Goal: Task Accomplishment & Management: Complete application form

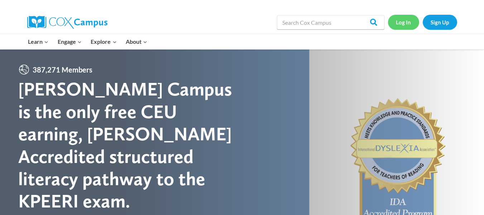
click at [405, 23] on link "Log In" at bounding box center [403, 22] width 31 height 15
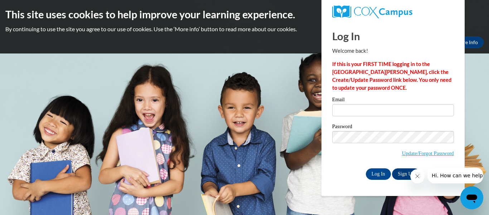
click at [415, 175] on icon "Close message from company" at bounding box center [417, 176] width 6 height 6
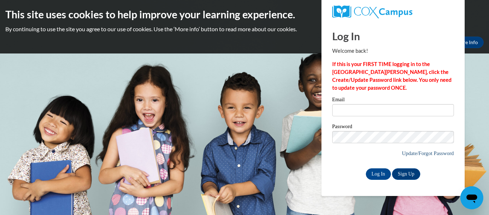
click at [413, 152] on link "Update/Forgot Password" at bounding box center [428, 153] width 52 height 6
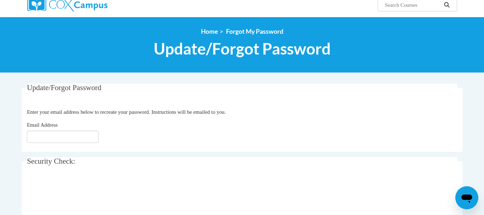
scroll to position [72, 0]
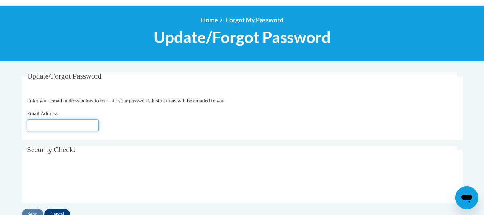
click at [81, 124] on input "Email Address" at bounding box center [63, 125] width 72 height 12
type input "[EMAIL_ADDRESS][DOMAIN_NAME]"
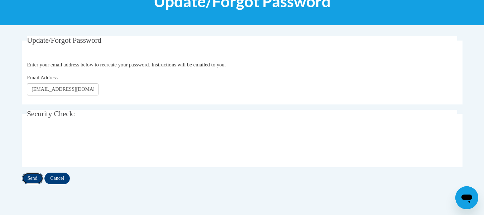
click at [33, 178] on input "Send" at bounding box center [32, 177] width 21 height 11
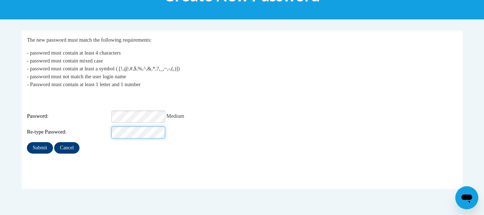
scroll to position [143, 0]
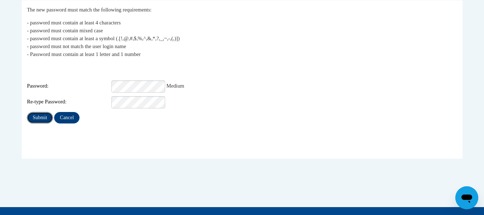
click at [38, 112] on input "Submit" at bounding box center [40, 117] width 26 height 11
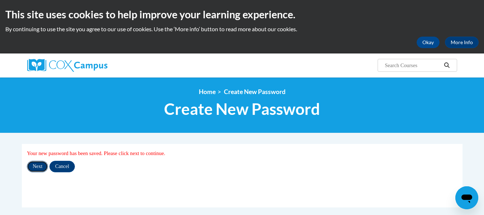
click at [39, 165] on input "Next" at bounding box center [37, 165] width 21 height 11
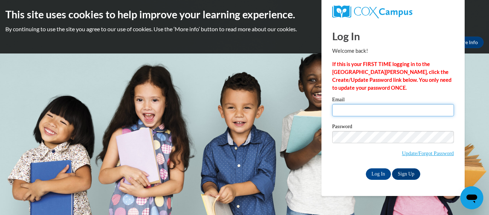
click at [362, 112] on input "Email" at bounding box center [393, 110] width 122 height 12
type input "emeryma@japioneers.org"
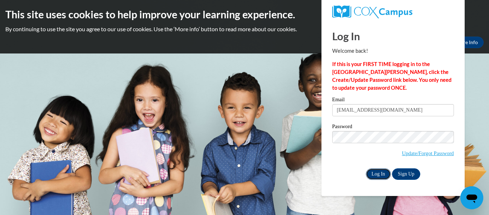
click at [376, 173] on input "Log In" at bounding box center [378, 173] width 25 height 11
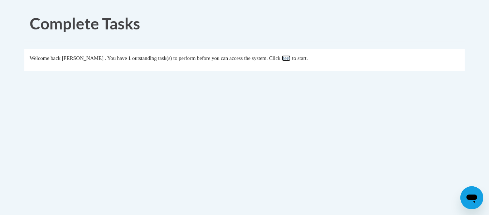
click at [291, 57] on link "here" at bounding box center [286, 58] width 9 height 6
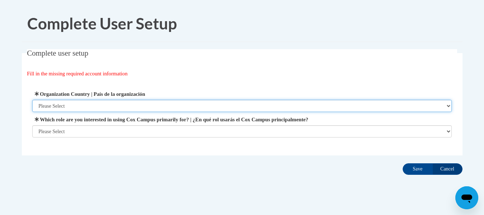
click at [83, 103] on select "Please Select United States | Estados Unidos Outside of the United States | Fue…" at bounding box center [241, 106] width 419 height 12
select select "ad49bcad-a171-4b2e-b99c-48b446064914"
click at [32, 100] on select "Please Select United States | Estados Unidos Outside of the United States | Fue…" at bounding box center [241, 106] width 419 height 12
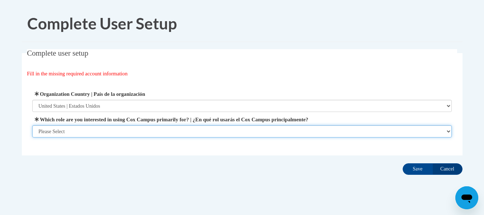
click at [72, 130] on select "Please Select College/University | Colegio/Universidad Community/Nonprofit Part…" at bounding box center [241, 131] width 419 height 12
select select "fbf2d438-af2f-41f8-98f1-81c410e29de3"
click at [32, 137] on select "Please Select College/University | Colegio/Universidad Community/Nonprofit Part…" at bounding box center [241, 131] width 419 height 12
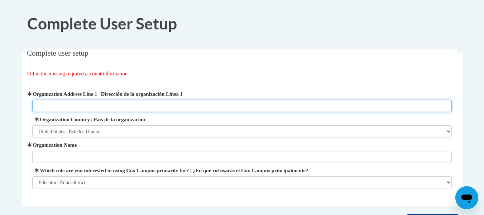
click at [60, 105] on input "Organization Address Line 1 | Dirección de la organización Línea 1" at bounding box center [241, 106] width 419 height 12
click at [117, 106] on input "580 S Chillicothe St" at bounding box center [241, 106] width 419 height 12
type input "580 S Chillicothe St Plain City, OH 43064"
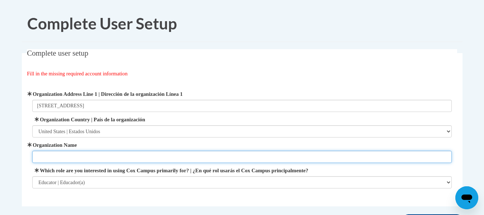
click at [71, 156] on input "Organization Name" at bounding box center [241, 156] width 419 height 12
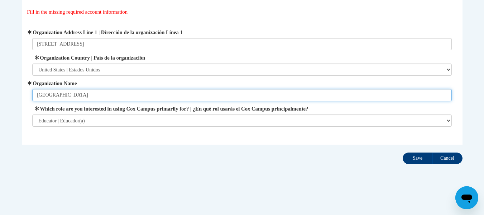
type input "Plain City Preschool"
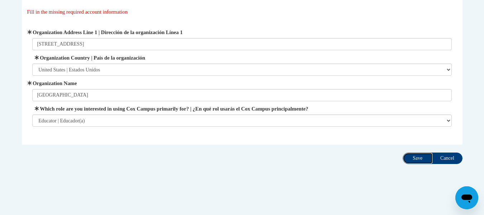
click at [419, 157] on input "Save" at bounding box center [418, 157] width 30 height 11
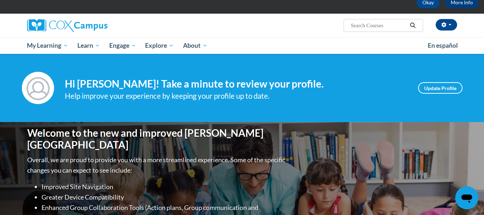
scroll to position [36, 0]
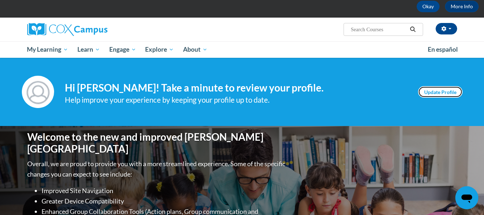
click at [439, 91] on link "Update Profile" at bounding box center [440, 91] width 44 height 11
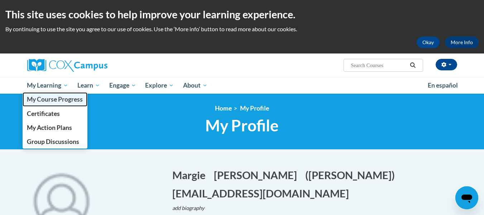
click at [61, 98] on span "My Course Progress" at bounding box center [55, 99] width 56 height 8
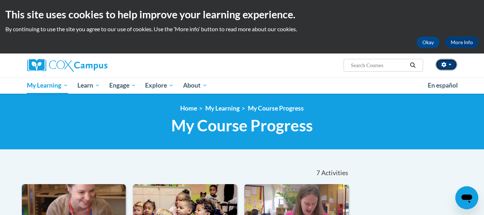
click at [450, 63] on button "button" at bounding box center [445, 64] width 21 height 11
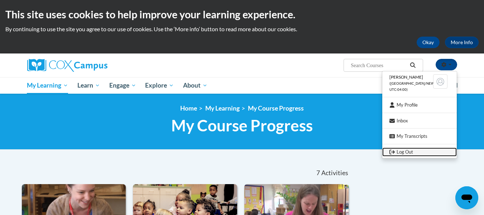
click at [403, 151] on link "Log Out" at bounding box center [419, 151] width 74 height 9
